Goal: Task Accomplishment & Management: Use online tool/utility

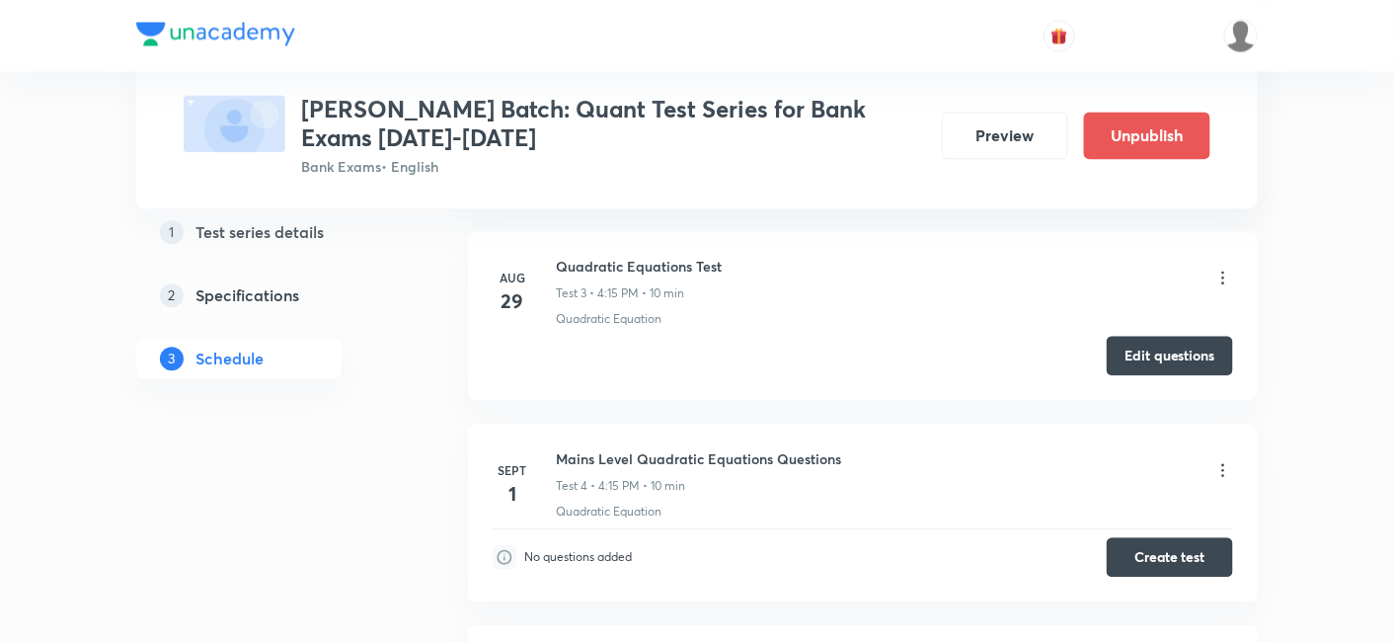
scroll to position [1329, 0]
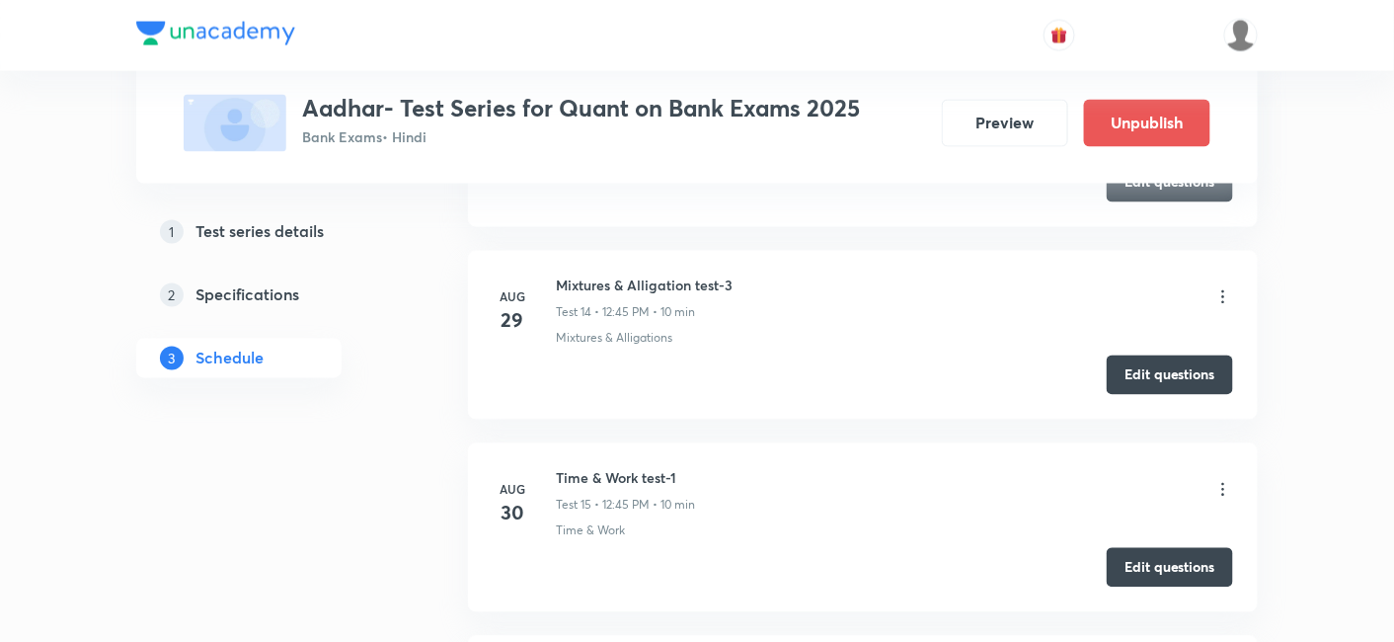
scroll to position [3417, 0]
click at [1158, 563] on button "Edit questions" at bounding box center [1170, 566] width 126 height 39
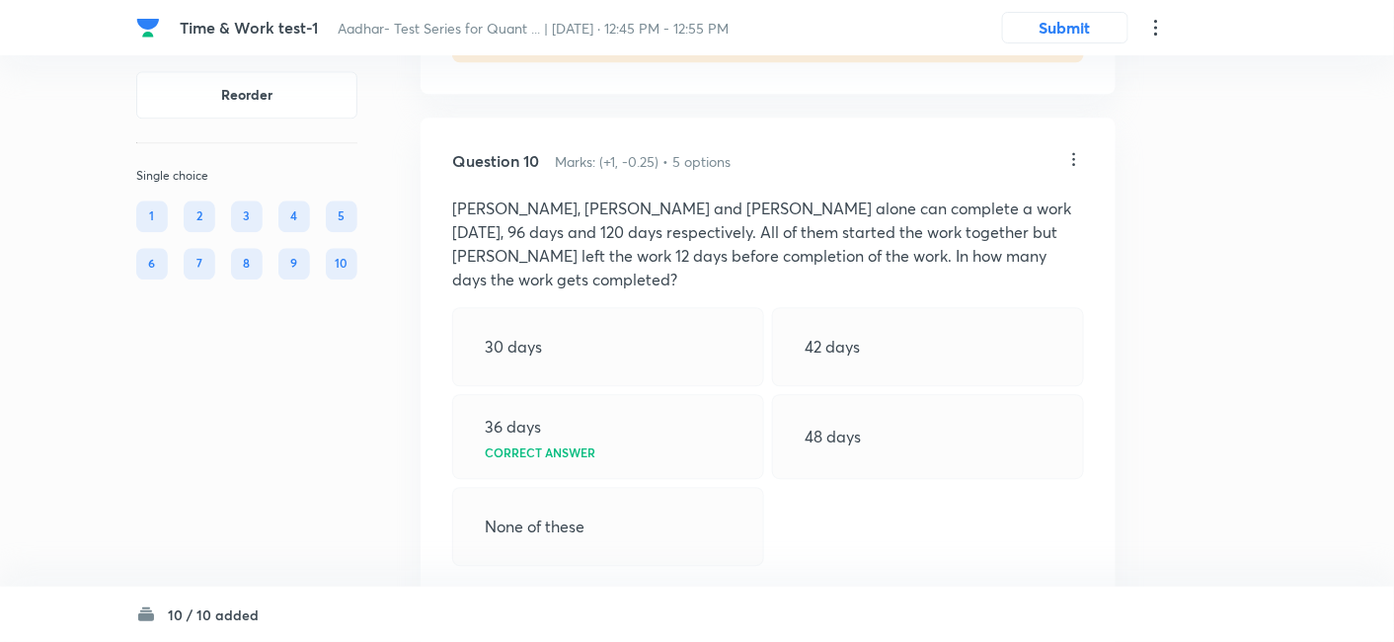
scroll to position [6155, 0]
